Goal: Task Accomplishment & Management: Manage account settings

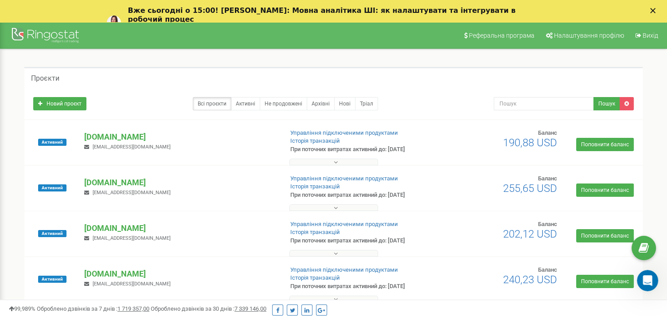
click at [659, 10] on div "Закрити" at bounding box center [654, 10] width 9 height 5
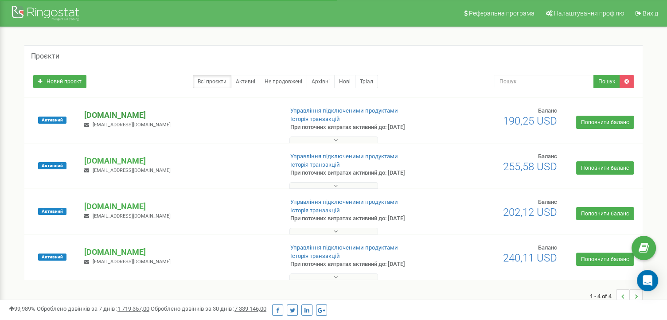
click at [112, 117] on p "[DOMAIN_NAME]" at bounding box center [179, 115] width 191 height 12
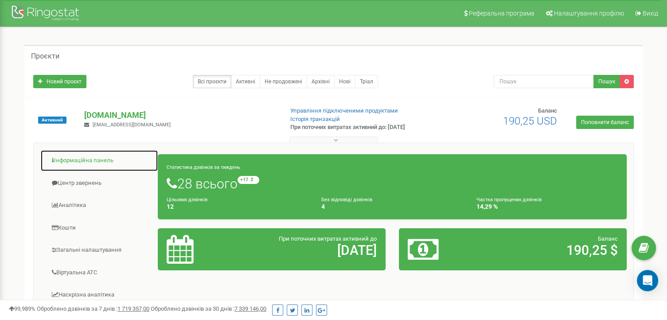
click at [76, 161] on link "Інформаційна панель" at bounding box center [99, 161] width 118 height 22
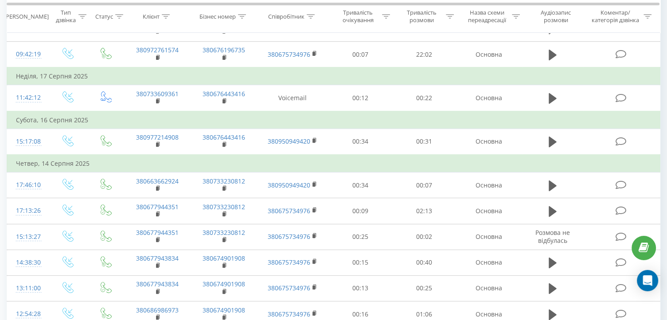
scroll to position [310, 0]
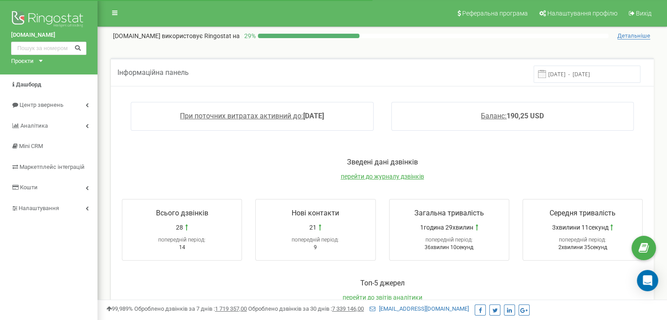
click at [40, 61] on icon at bounding box center [41, 61] width 4 height 2
click at [39, 71] on link "[DOMAIN_NAME]" at bounding box center [36, 71] width 40 height 4
click at [381, 177] on span "перейти до журналу дзвінків" at bounding box center [382, 176] width 83 height 7
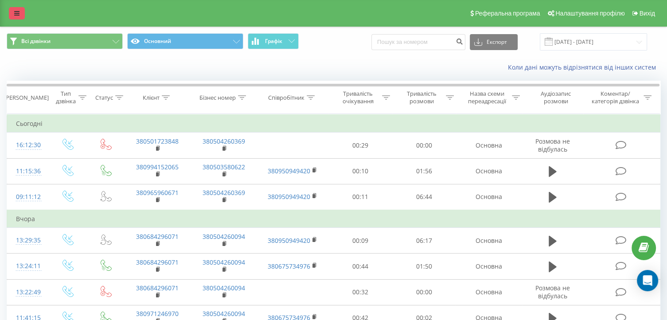
click at [15, 14] on icon at bounding box center [16, 13] width 5 height 6
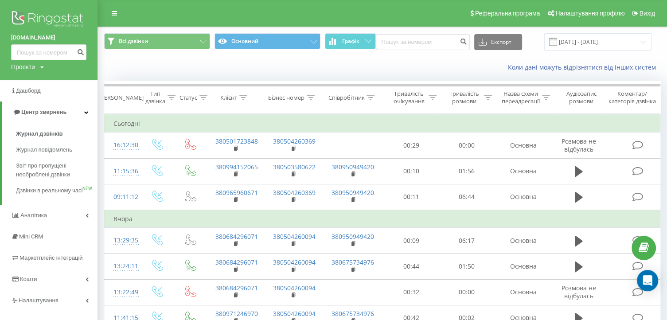
click at [43, 68] on icon at bounding box center [42, 67] width 4 height 5
click at [40, 98] on link "[DOMAIN_NAME]" at bounding box center [40, 97] width 43 height 7
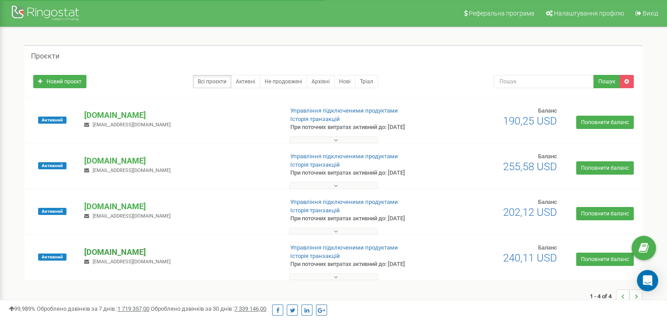
click at [125, 251] on p "[DOMAIN_NAME]" at bounding box center [179, 252] width 191 height 12
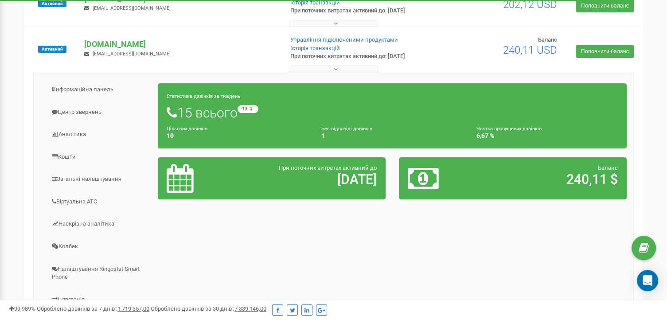
scroll to position [266, 0]
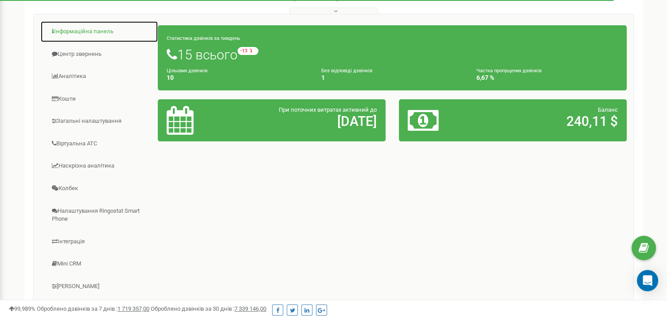
click at [86, 31] on link "Інформаційна панель" at bounding box center [99, 32] width 118 height 22
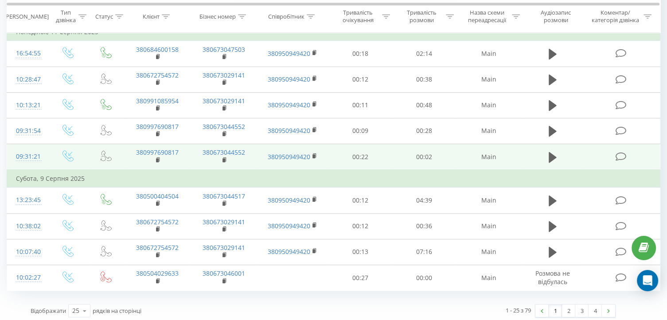
scroll to position [594, 0]
